Goal: Find contact information: Obtain details needed to contact an individual or organization

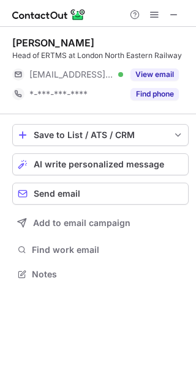
scroll to position [6, 6]
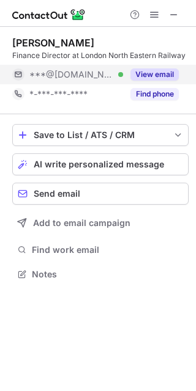
click at [154, 77] on button "View email" at bounding box center [154, 74] width 48 height 12
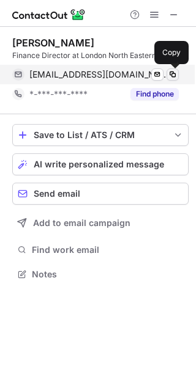
click at [169, 77] on span at bounding box center [172, 75] width 10 height 10
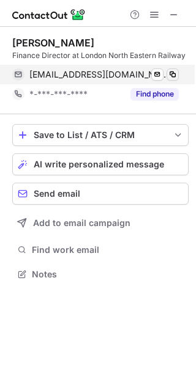
click at [169, 77] on span at bounding box center [172, 75] width 10 height 10
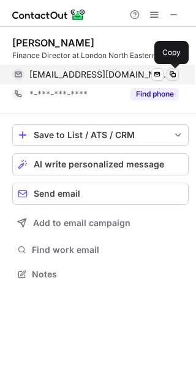
click at [168, 75] on span at bounding box center [172, 75] width 10 height 10
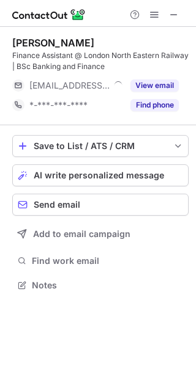
scroll to position [277, 196]
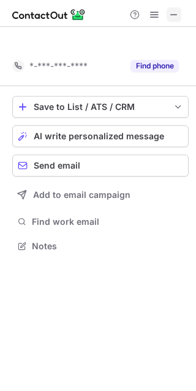
scroll to position [218, 196]
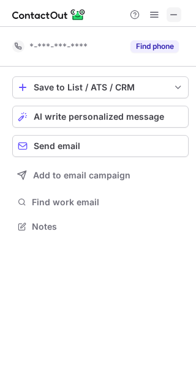
click at [173, 15] on span at bounding box center [174, 15] width 10 height 10
click at [175, 12] on span at bounding box center [174, 15] width 10 height 10
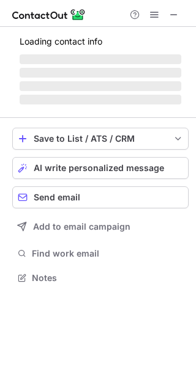
scroll to position [277, 196]
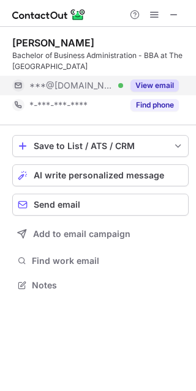
click at [169, 91] on button "View email" at bounding box center [154, 85] width 48 height 12
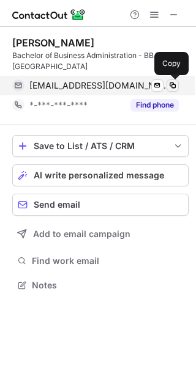
click at [173, 87] on span at bounding box center [172, 86] width 10 height 10
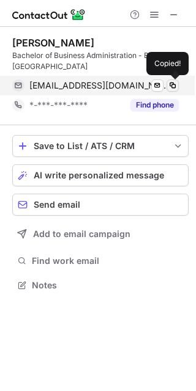
click at [173, 87] on span at bounding box center [172, 86] width 10 height 10
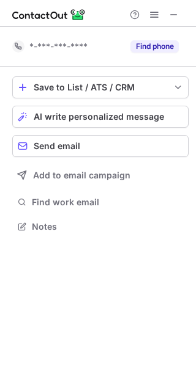
scroll to position [218, 196]
click at [167, 13] on button at bounding box center [173, 14] width 15 height 15
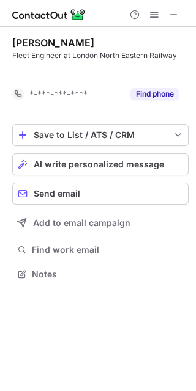
scroll to position [246, 196]
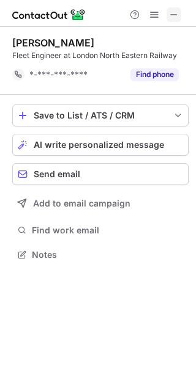
click at [177, 14] on span at bounding box center [174, 15] width 10 height 10
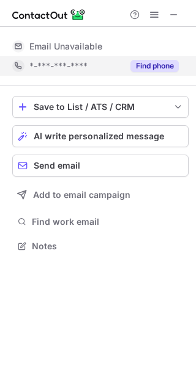
scroll to position [6, 6]
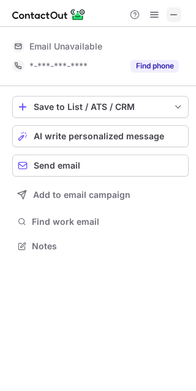
click at [178, 14] on span at bounding box center [174, 15] width 10 height 10
click at [171, 13] on span at bounding box center [174, 15] width 10 height 10
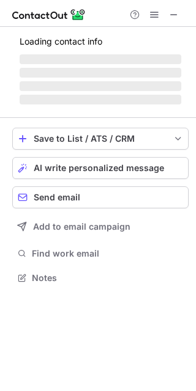
scroll to position [6, 6]
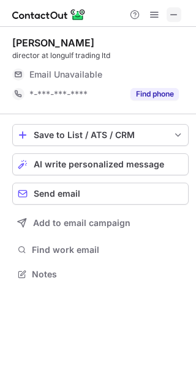
click at [175, 11] on span at bounding box center [174, 15] width 10 height 10
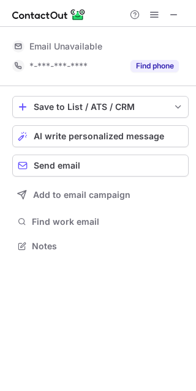
scroll to position [6, 6]
click at [174, 13] on span at bounding box center [174, 15] width 10 height 10
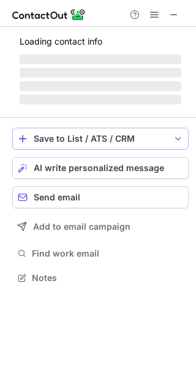
scroll to position [6, 6]
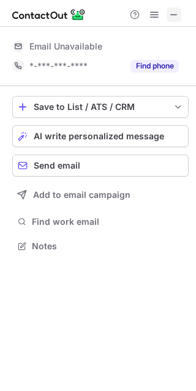
click at [174, 17] on span at bounding box center [174, 15] width 10 height 10
